Goal: Information Seeking & Learning: Learn about a topic

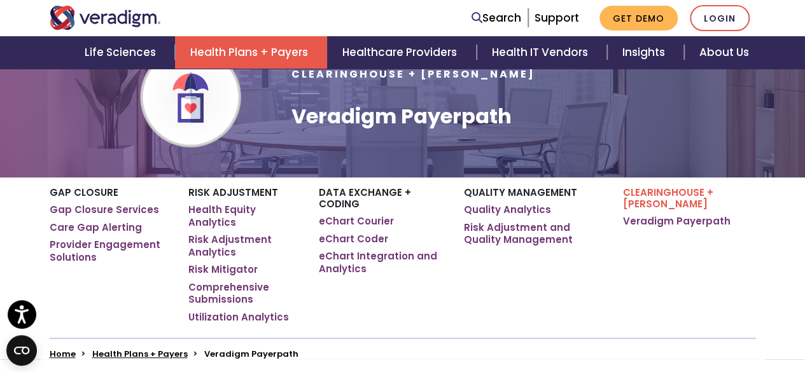
scroll to position [127, 0]
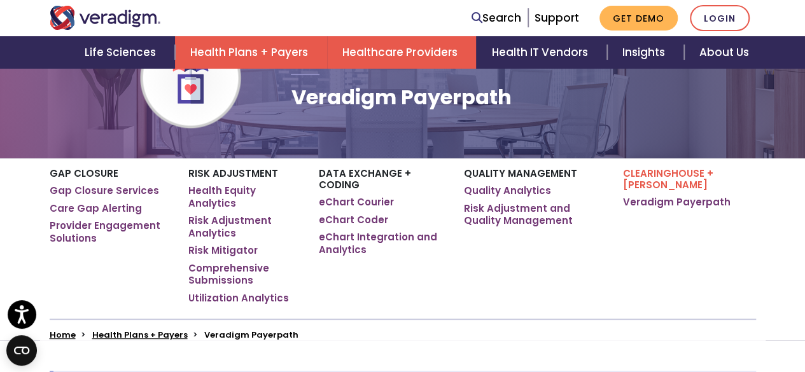
click at [361, 55] on link "Healthcare Providers" at bounding box center [401, 52] width 149 height 32
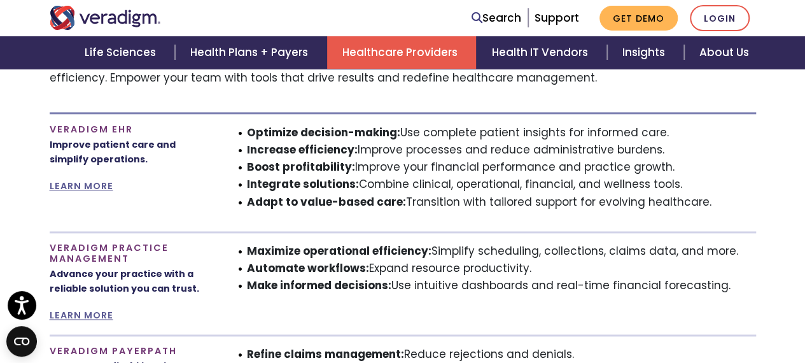
scroll to position [700, 0]
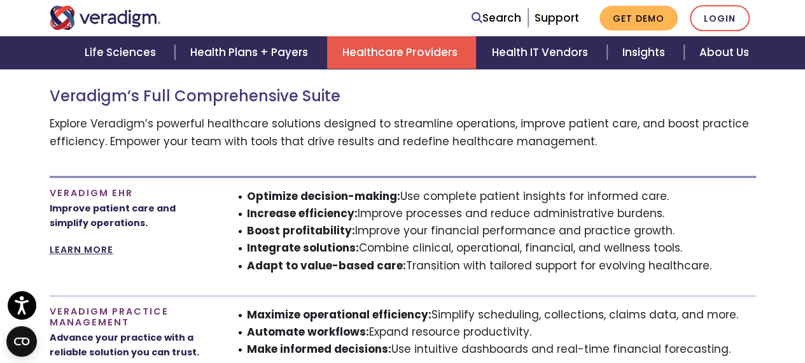
click at [67, 243] on link "LEARN MORE" at bounding box center [82, 249] width 64 height 13
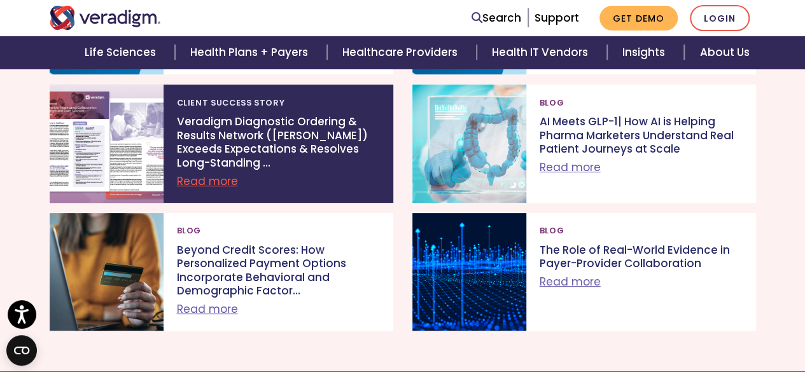
scroll to position [2481, 0]
